Goal: Task Accomplishment & Management: Complete application form

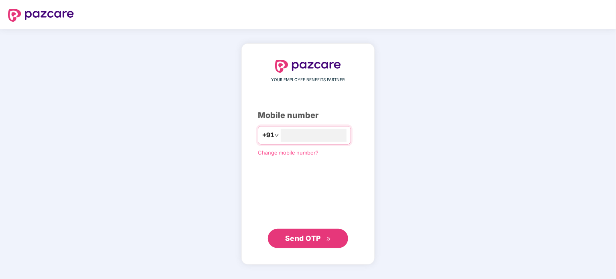
type input "**********"
click at [312, 245] on button "Send OTP" at bounding box center [308, 237] width 80 height 19
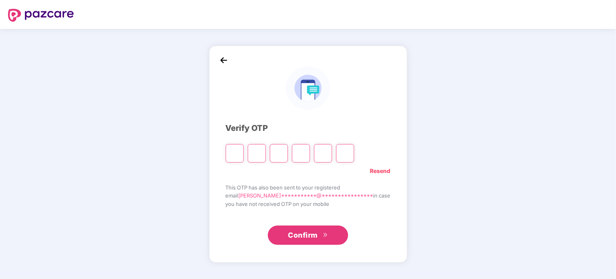
type input "*"
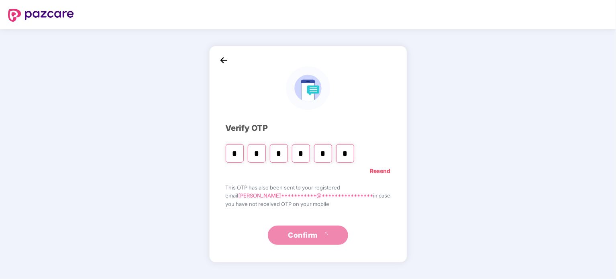
type input "*"
click at [445, 160] on div "**********" at bounding box center [308, 154] width 616 height 250
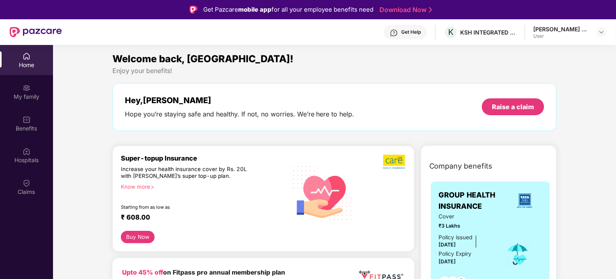
click at [587, 29] on div "[PERSON_NAME] Sopan" at bounding box center [561, 29] width 56 height 8
click at [599, 30] on img at bounding box center [601, 32] width 6 height 6
click at [448, 71] on div "Enjoy your benefits!" at bounding box center [334, 71] width 444 height 8
click at [394, 35] on img at bounding box center [394, 33] width 8 height 8
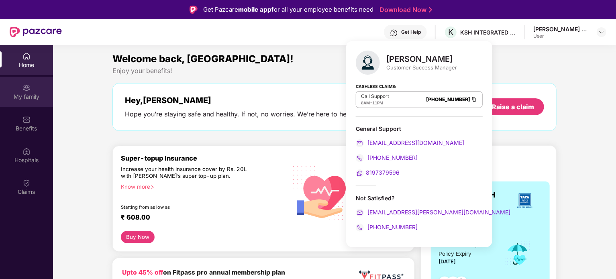
click at [39, 83] on div "My family" at bounding box center [26, 92] width 53 height 30
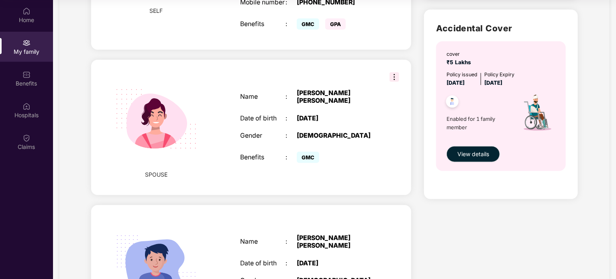
scroll to position [220, 0]
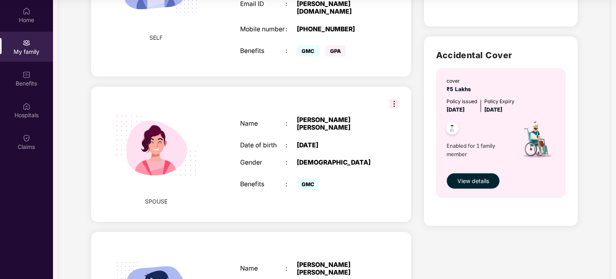
click at [474, 183] on span "View details" at bounding box center [473, 181] width 32 height 9
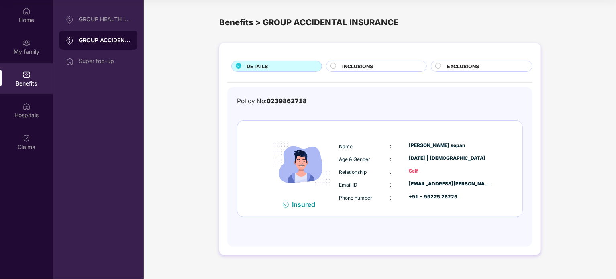
click at [378, 67] on div "INCLUSIONS" at bounding box center [380, 67] width 84 height 9
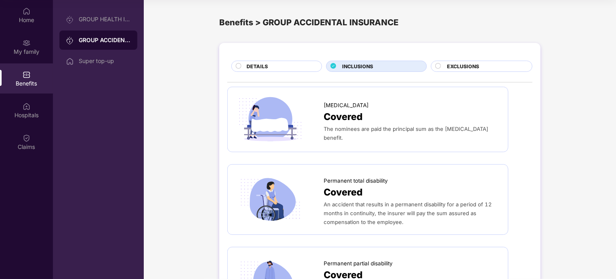
click at [440, 67] on circle at bounding box center [437, 65] width 5 height 5
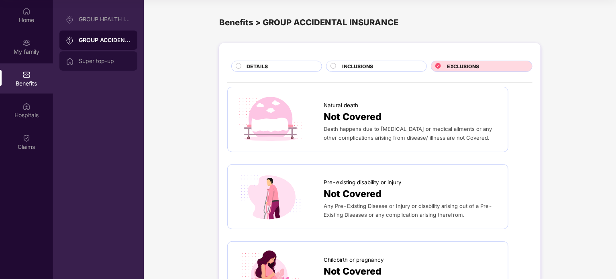
click at [101, 59] on div "Super top-up" at bounding box center [105, 61] width 52 height 6
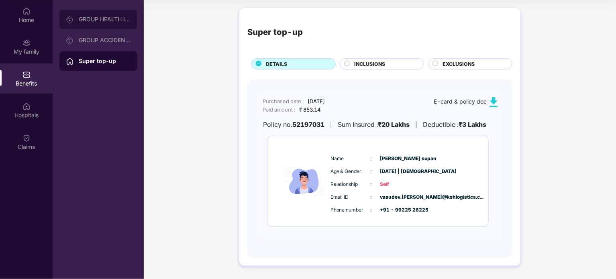
click at [93, 22] on div "GROUP HEALTH INSURANCE" at bounding box center [105, 19] width 52 height 6
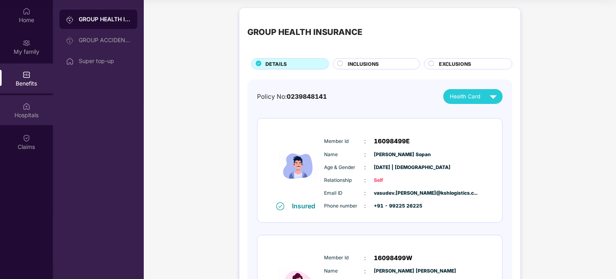
click at [35, 111] on div "Hospitals" at bounding box center [26, 115] width 53 height 8
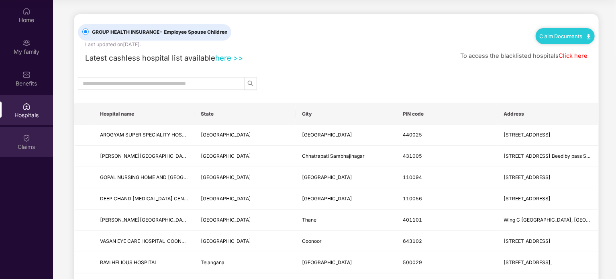
click at [33, 145] on div "Claims" at bounding box center [26, 147] width 53 height 8
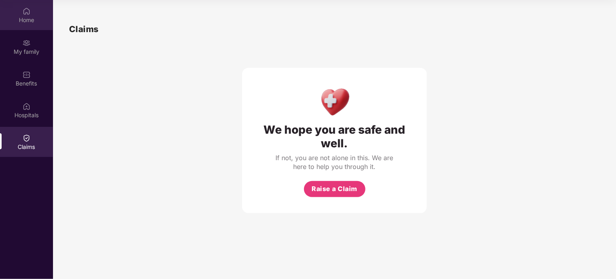
click at [31, 21] on div "Home" at bounding box center [26, 20] width 53 height 8
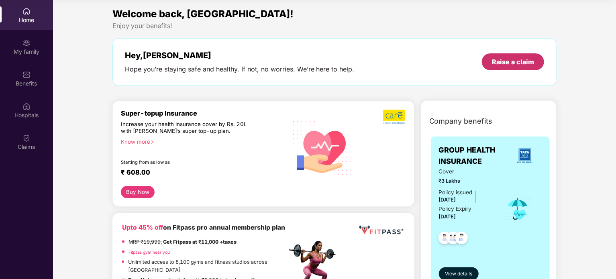
click at [512, 61] on div "Raise a claim" at bounding box center [513, 61] width 42 height 9
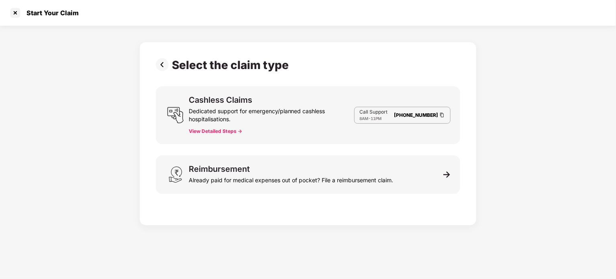
scroll to position [19, 0]
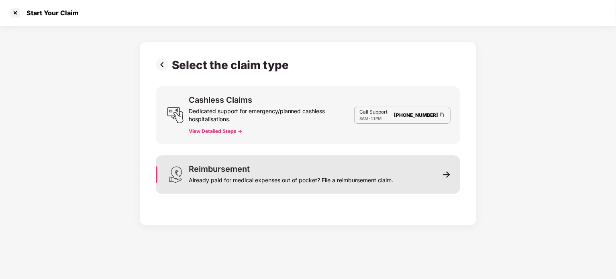
click at [340, 167] on div "Reimbursement Already paid for medical expenses out of pocket? File a reimburse…" at bounding box center [291, 174] width 204 height 19
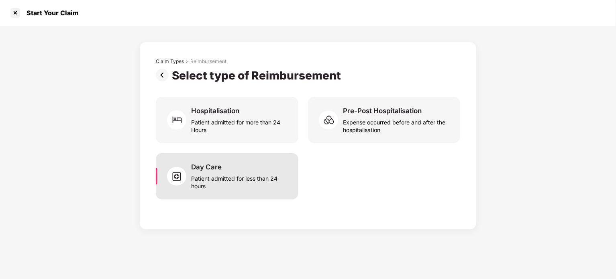
click at [283, 173] on div "Patient admitted for less than 24 hours" at bounding box center [240, 180] width 98 height 18
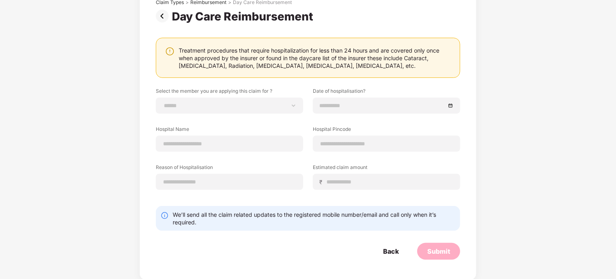
scroll to position [59, 0]
click at [252, 102] on select "**********" at bounding box center [230, 105] width 134 height 6
select select "**********"
click at [163, 102] on select "**********" at bounding box center [230, 105] width 134 height 6
click at [362, 99] on div at bounding box center [386, 105] width 147 height 16
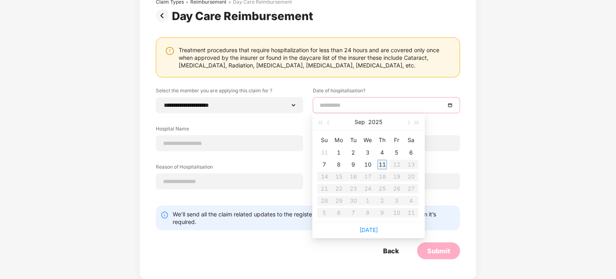
type input "**********"
click at [381, 164] on div "11" at bounding box center [382, 165] width 10 height 10
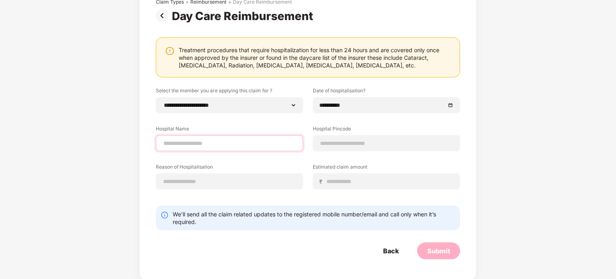
click at [263, 146] on input at bounding box center [230, 143] width 134 height 8
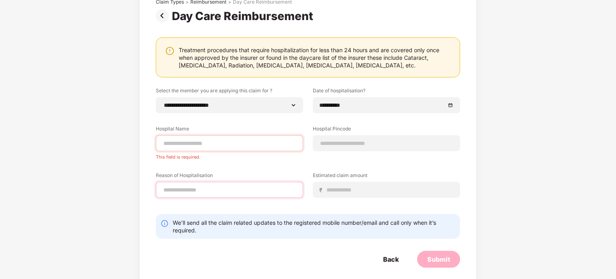
click at [241, 182] on div at bounding box center [229, 190] width 147 height 16
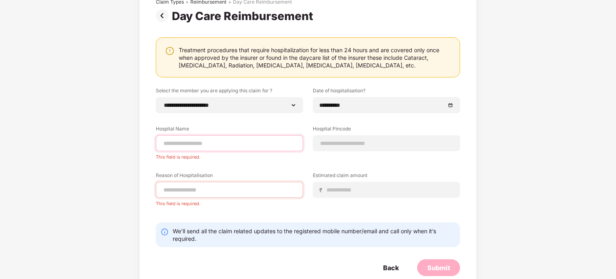
click at [283, 140] on input at bounding box center [230, 143] width 134 height 8
click at [363, 194] on div "₹" at bounding box center [386, 190] width 147 height 16
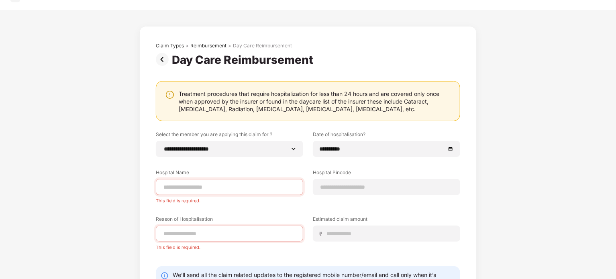
scroll to position [0, 0]
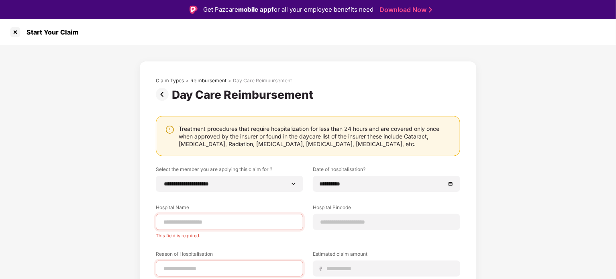
click at [454, 39] on div "Start Your Claim" at bounding box center [308, 32] width 616 height 26
click at [440, 233] on div "**********" at bounding box center [308, 231] width 304 height 131
click at [240, 265] on input at bounding box center [230, 269] width 134 height 8
click at [165, 96] on img at bounding box center [164, 94] width 16 height 13
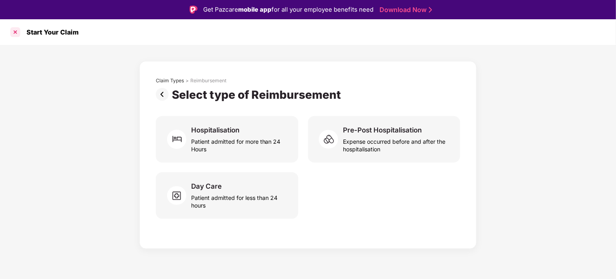
click at [13, 31] on div at bounding box center [15, 32] width 13 height 13
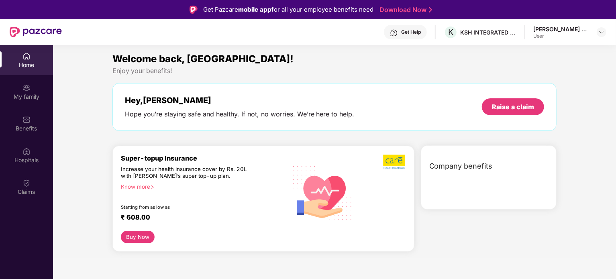
scroll to position [45, 0]
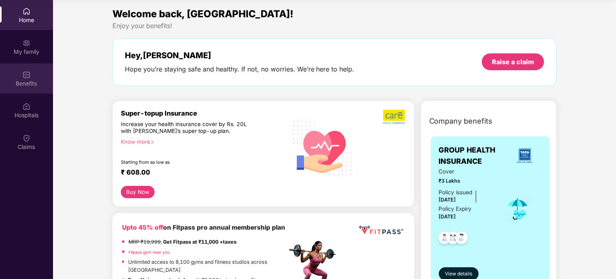
click at [29, 73] on img at bounding box center [26, 75] width 8 height 8
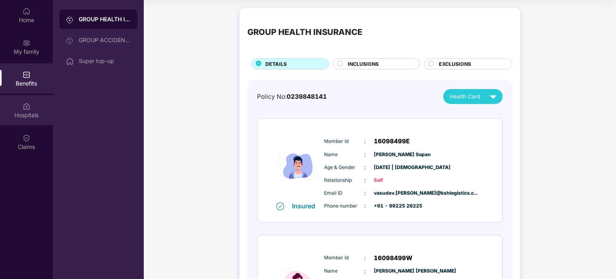
click at [29, 102] on img at bounding box center [26, 106] width 8 height 8
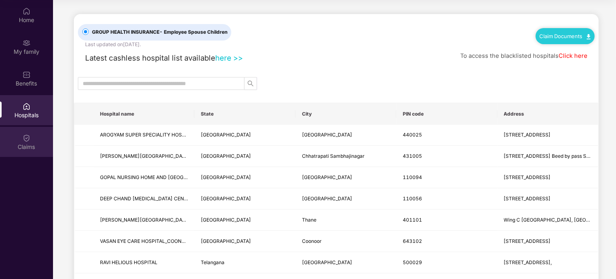
click at [27, 141] on img at bounding box center [26, 138] width 8 height 8
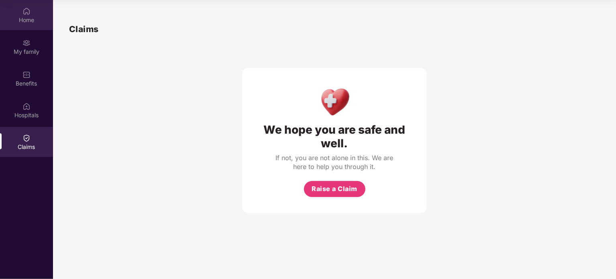
click at [32, 16] on div "Home" at bounding box center [26, 20] width 53 height 8
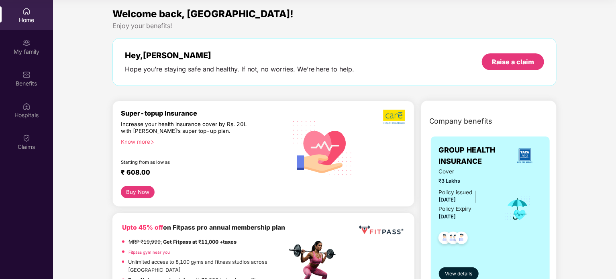
scroll to position [0, 0]
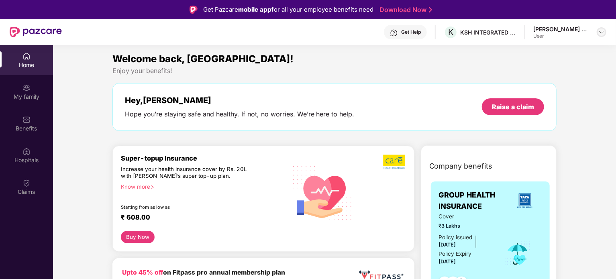
click at [602, 29] on img at bounding box center [601, 32] width 6 height 6
click at [409, 35] on div "Get Help" at bounding box center [411, 32] width 20 height 6
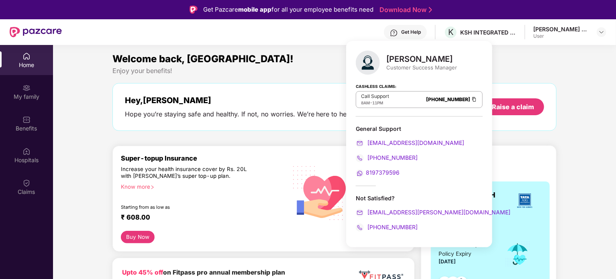
click at [306, 136] on div "Welcome back, [GEOGRAPHIC_DATA]! Enjoy your benefits! Hey, [PERSON_NAME] you’re…" at bounding box center [334, 95] width 451 height 88
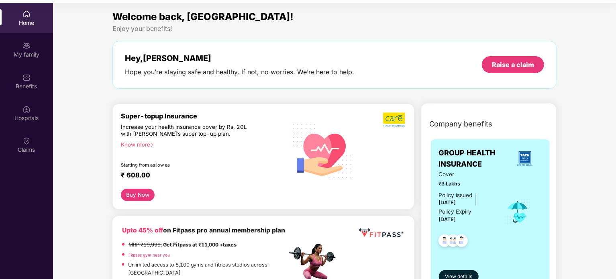
scroll to position [45, 0]
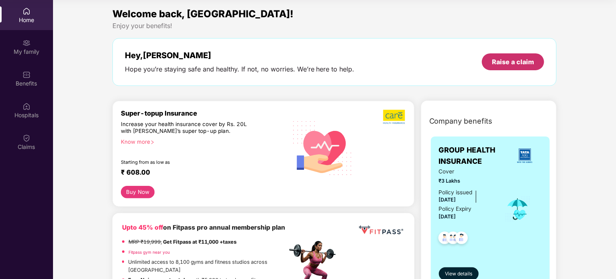
click at [508, 57] on div "Raise a claim" at bounding box center [513, 61] width 42 height 9
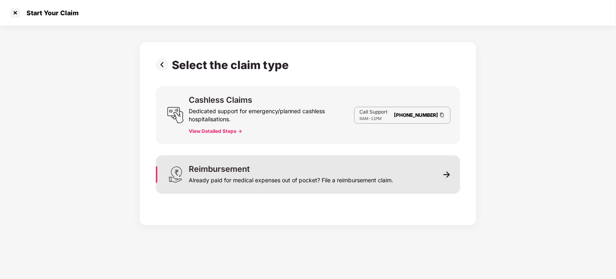
click at [417, 174] on div "Reimbursement Already paid for medical expenses out of pocket? File a reimburse…" at bounding box center [308, 174] width 304 height 39
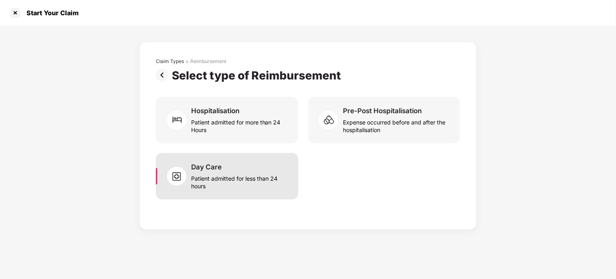
click at [263, 184] on div "Patient admitted for less than 24 hours" at bounding box center [240, 180] width 98 height 18
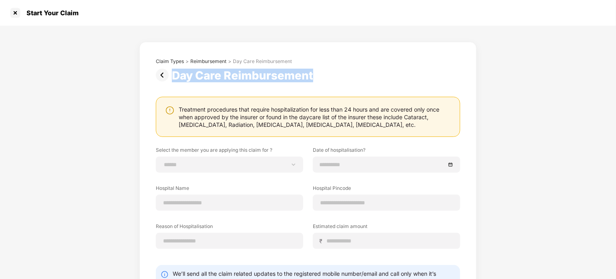
drag, startPoint x: 313, startPoint y: 75, endPoint x: 173, endPoint y: 80, distance: 139.4
click at [173, 80] on div "Day Care Reimbursement" at bounding box center [244, 76] width 145 height 14
copy div "Day Care Reimbursement"
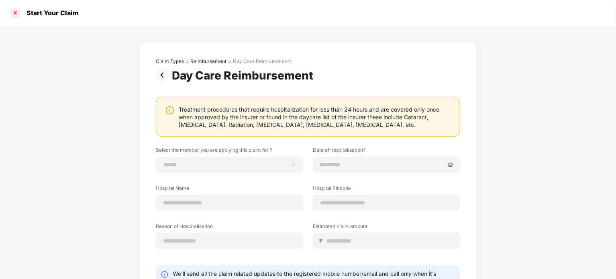
click at [16, 15] on div at bounding box center [15, 12] width 13 height 13
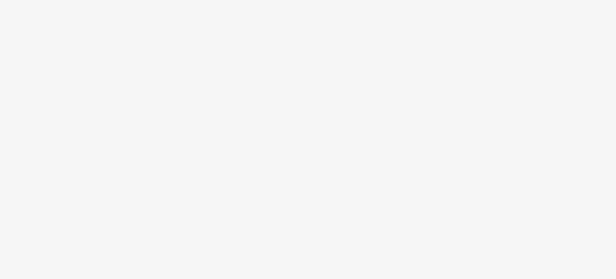
scroll to position [45, 0]
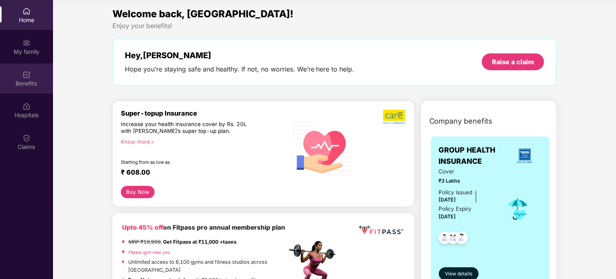
click at [24, 78] on img at bounding box center [26, 75] width 8 height 8
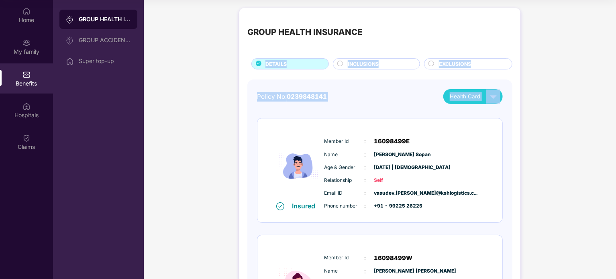
drag, startPoint x: 616, startPoint y: 53, endPoint x: 616, endPoint y: 69, distance: 16.9
click at [615, 69] on html "Get Pazcare mobile app for all your employee benefits need Download Now Get Hel…" at bounding box center [308, 94] width 616 height 279
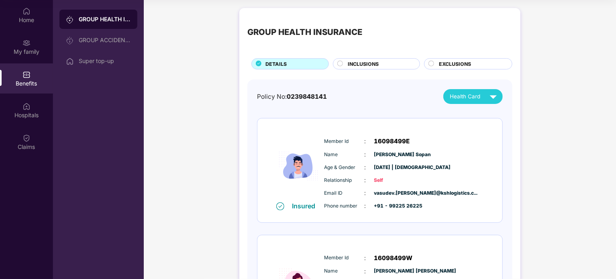
click at [578, 189] on div "GROUP HEALTH INSURANCE DETAILS INCLUSIONS EXCLUSIONS Policy No: 0239848141 Heal…" at bounding box center [380, 255] width 472 height 502
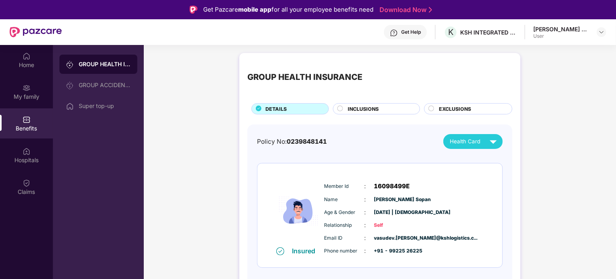
click at [400, 106] on div "INCLUSIONS" at bounding box center [380, 109] width 72 height 9
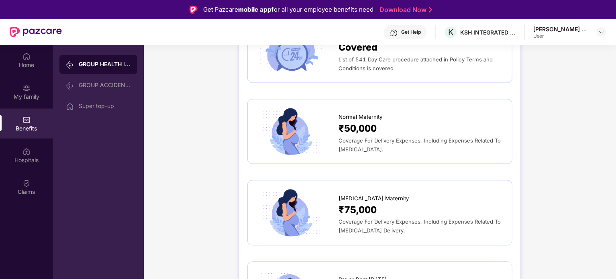
scroll to position [780, 0]
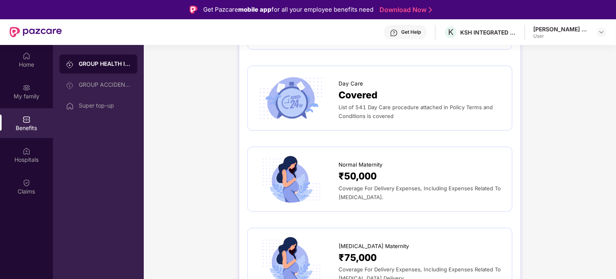
click at [400, 106] on span "List of 541 Day Care procedure attached in Policy Terms and Conditions is cover…" at bounding box center [415, 111] width 154 height 15
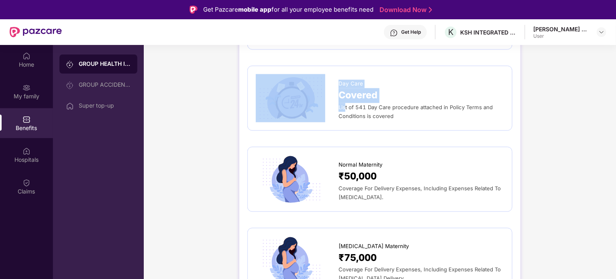
drag, startPoint x: 344, startPoint y: 109, endPoint x: 287, endPoint y: 102, distance: 57.0
click at [287, 102] on div "Day Care Covered List of 541 Day Care procedure attached in Policy Terms and Co…" at bounding box center [380, 98] width 248 height 48
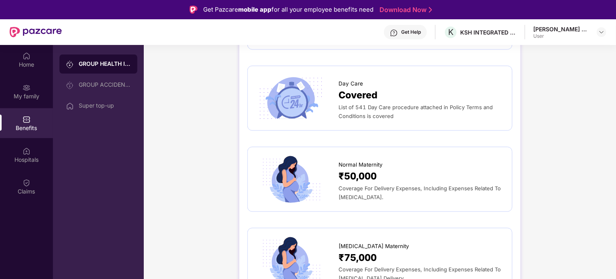
click at [357, 112] on div "List of 541 Day Care procedure attached in Policy Terms and Conditions is cover…" at bounding box center [420, 112] width 165 height 18
click at [371, 121] on div "List of 541 Day Care procedure attached in Policy Terms and Conditions is cover…" at bounding box center [420, 112] width 165 height 18
click at [374, 118] on span "List of 541 Day Care procedure attached in Policy Terms and Conditions is cover…" at bounding box center [415, 111] width 154 height 15
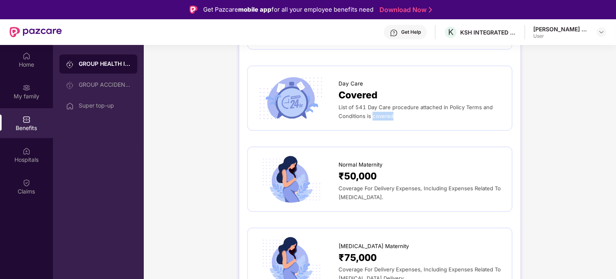
click at [374, 118] on span "List of 541 Day Care procedure attached in Policy Terms and Conditions is cover…" at bounding box center [415, 111] width 154 height 15
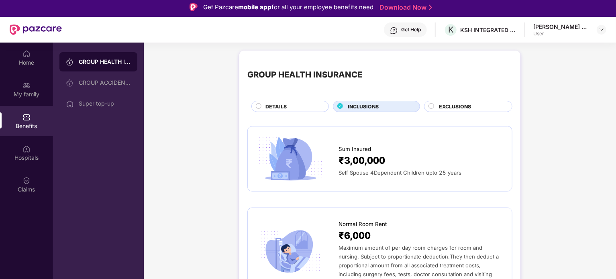
scroll to position [0, 0]
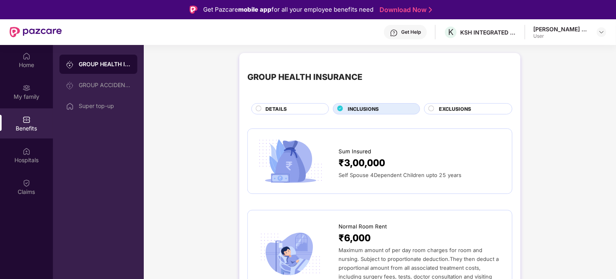
click at [457, 109] on span "EXCLUSIONS" at bounding box center [455, 109] width 32 height 8
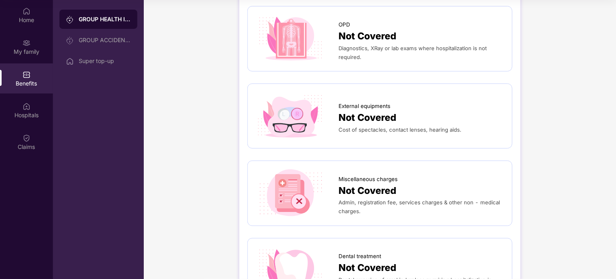
scroll to position [61, 0]
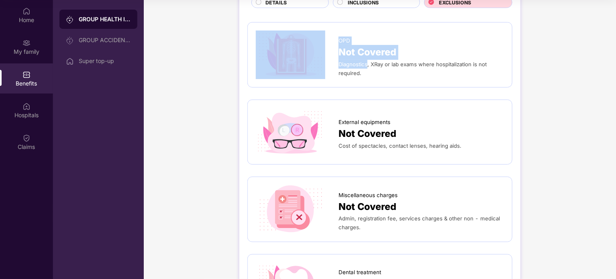
drag, startPoint x: 336, startPoint y: 64, endPoint x: 367, endPoint y: 65, distance: 30.1
click at [367, 65] on div "OPD Not Covered Diagnostics, XRay or lab exams where hospitalization is not req…" at bounding box center [380, 55] width 248 height 48
click at [367, 65] on span "Diagnostics, XRay or lab exams where hospitalization is not required." at bounding box center [412, 68] width 148 height 15
drag, startPoint x: 367, startPoint y: 65, endPoint x: 336, endPoint y: 65, distance: 31.3
click at [336, 65] on div "OPD Not Covered Diagnostics, XRay or lab exams where hospitalization is not req…" at bounding box center [380, 55] width 248 height 48
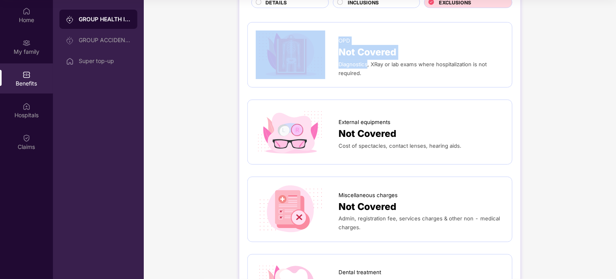
click at [336, 64] on div at bounding box center [297, 55] width 83 height 48
drag, startPoint x: 336, startPoint y: 64, endPoint x: 345, endPoint y: 67, distance: 10.2
click at [345, 67] on div "OPD Not Covered Diagnostics, XRay or lab exams where hospitalization is not req…" at bounding box center [380, 55] width 248 height 48
click at [345, 67] on div "Diagnostics, XRay or lab exams where hospitalization is not required." at bounding box center [420, 69] width 165 height 18
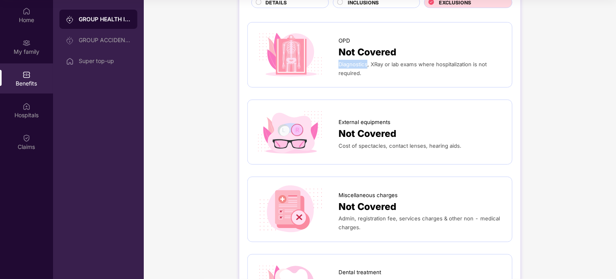
drag, startPoint x: 340, startPoint y: 64, endPoint x: 367, endPoint y: 65, distance: 27.3
click at [367, 65] on span "Diagnostics, XRay or lab exams where hospitalization is not required." at bounding box center [412, 68] width 148 height 15
copy span "Diagnostics"
